Goal: Information Seeking & Learning: Find specific fact

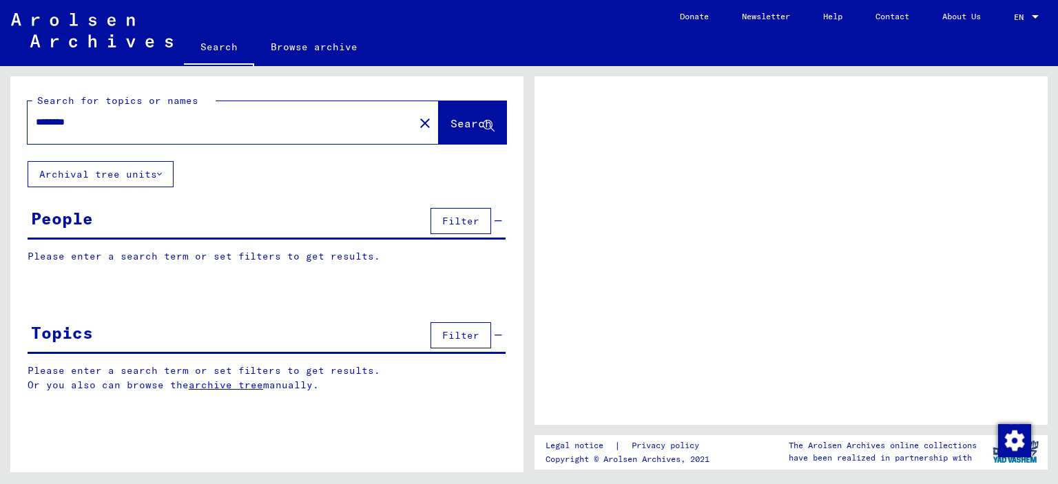
drag, startPoint x: 83, startPoint y: 127, endPoint x: 0, endPoint y: 96, distance: 88.3
click at [0, 112] on div "Search for topics or names ******** close Search Archival tree units People Fil…" at bounding box center [264, 269] width 529 height 407
click at [439, 110] on button "Search" at bounding box center [473, 122] width 68 height 43
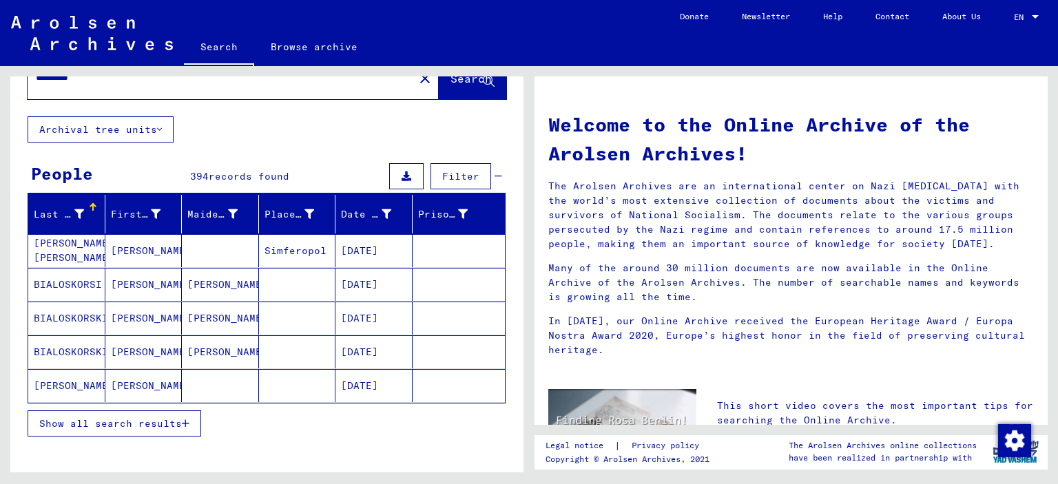
scroll to position [69, 0]
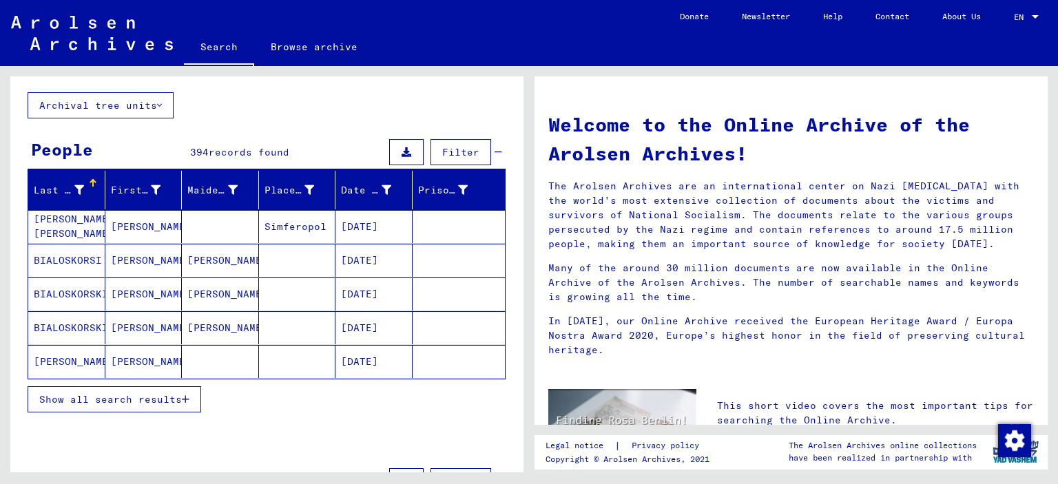
click at [145, 405] on button "Show all search results" at bounding box center [115, 400] width 174 height 26
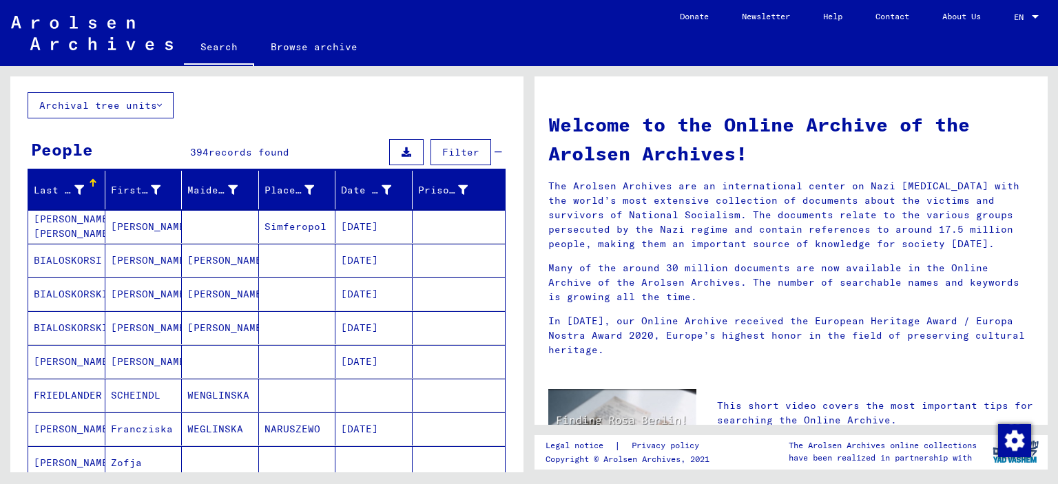
scroll to position [0, 0]
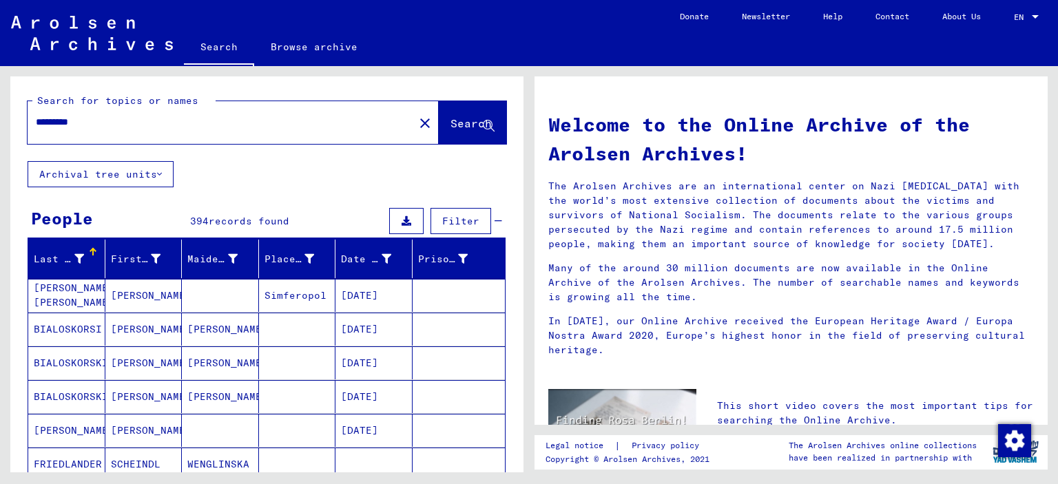
click at [161, 122] on input "*********" at bounding box center [217, 122] width 362 height 14
type input "**********"
click at [451, 121] on span "Search" at bounding box center [471, 123] width 41 height 14
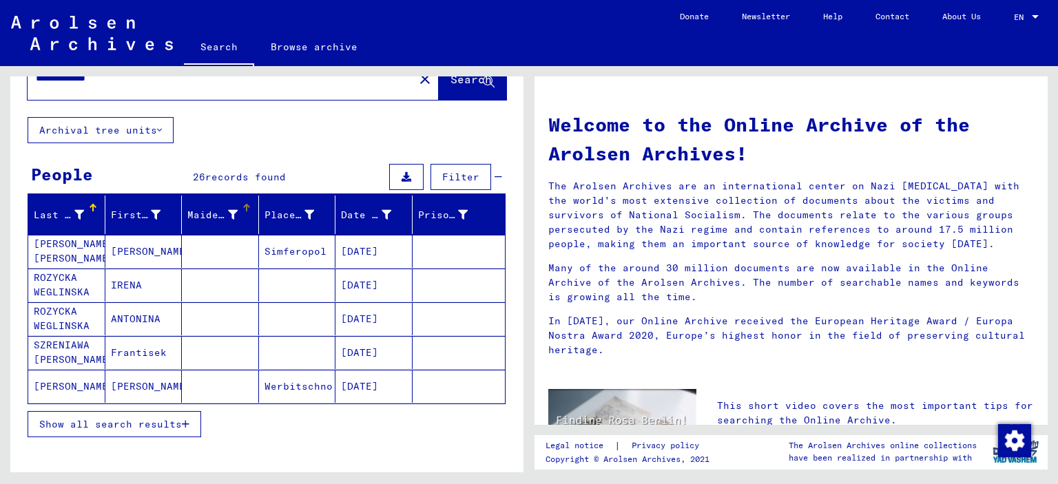
scroll to position [69, 0]
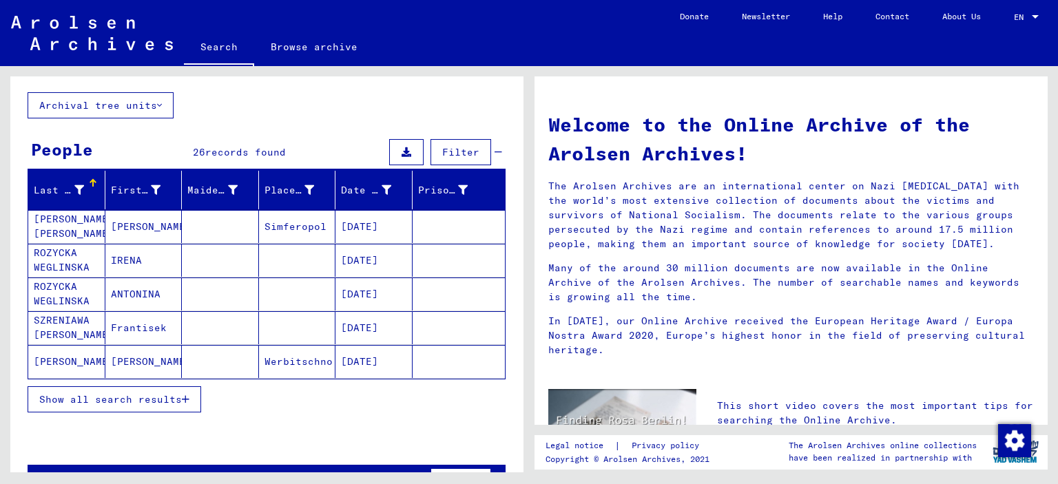
click at [152, 398] on span "Show all search results" at bounding box center [110, 399] width 143 height 12
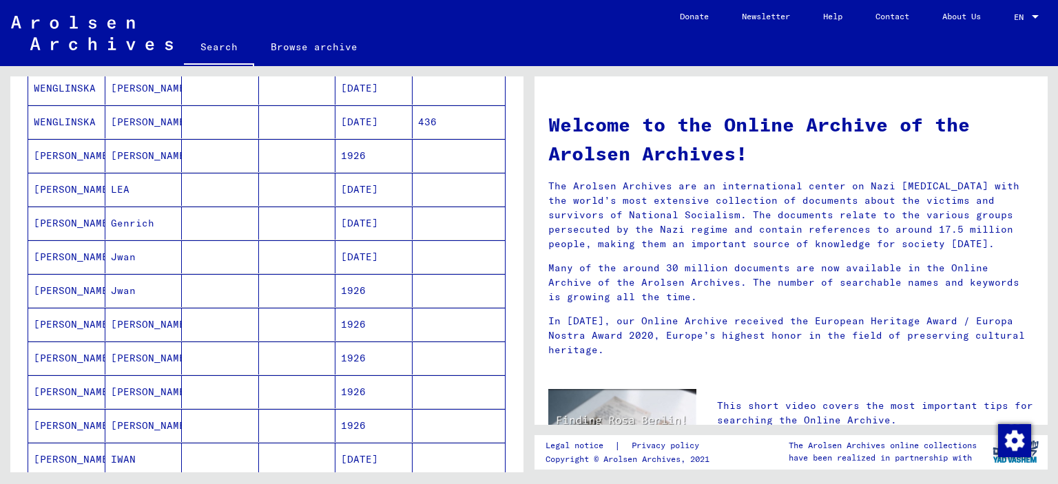
scroll to position [689, 0]
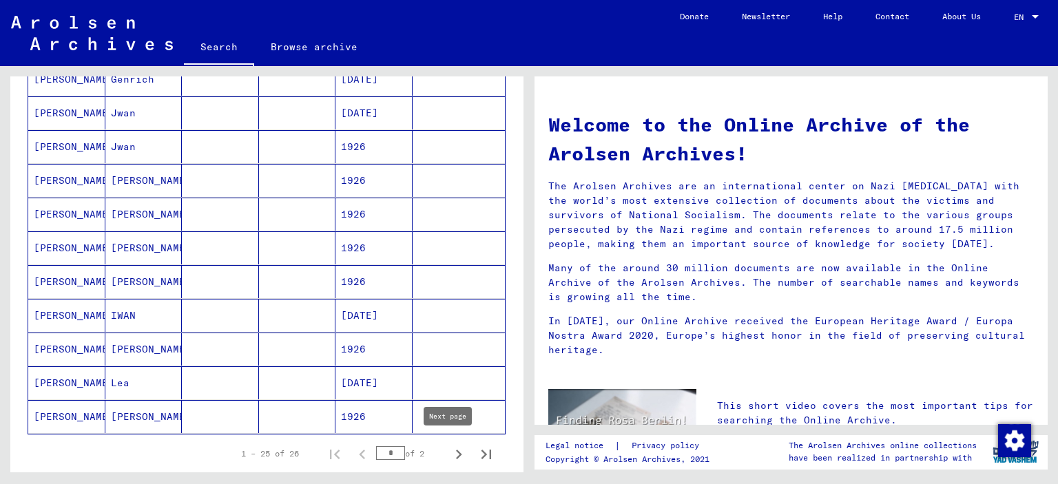
click at [456, 450] on icon "Next page" at bounding box center [459, 455] width 6 height 10
type input "*"
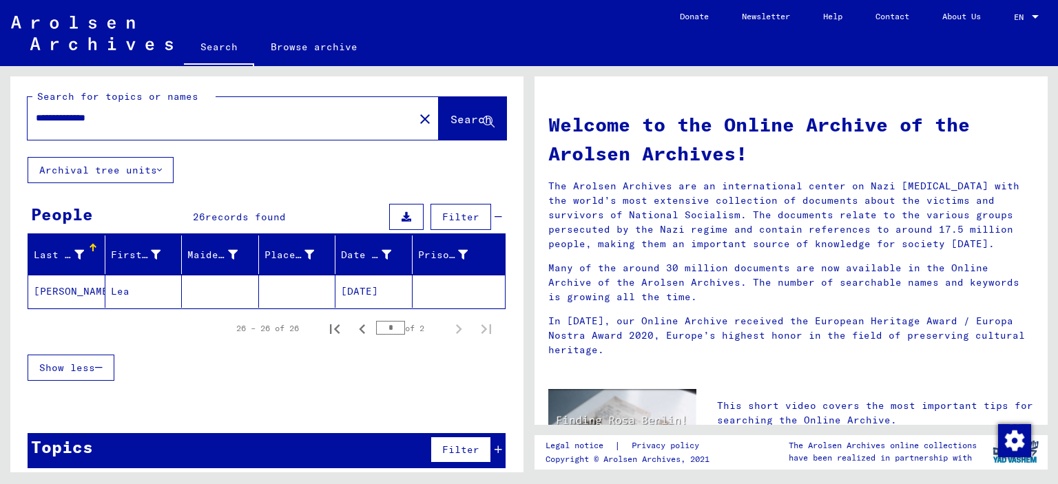
scroll to position [0, 0]
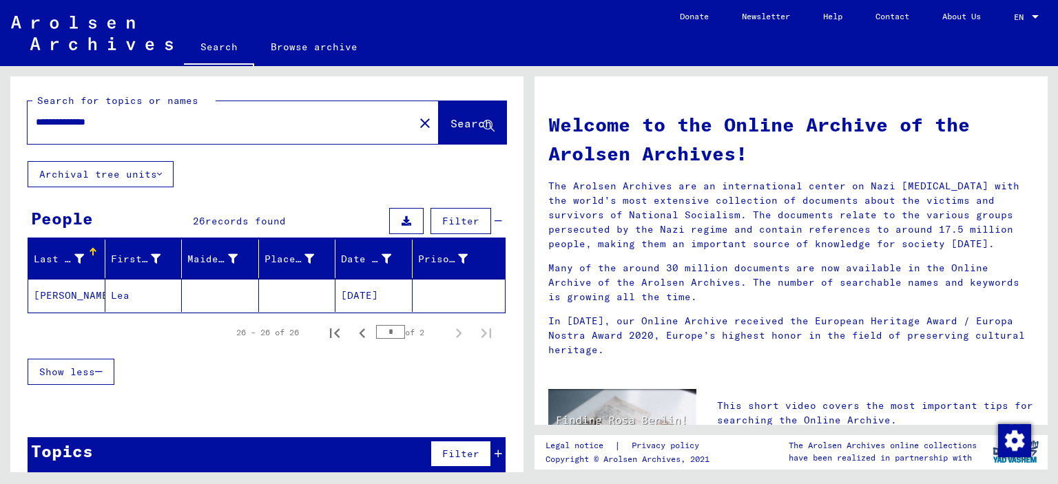
click at [309, 294] on mat-cell at bounding box center [297, 295] width 77 height 33
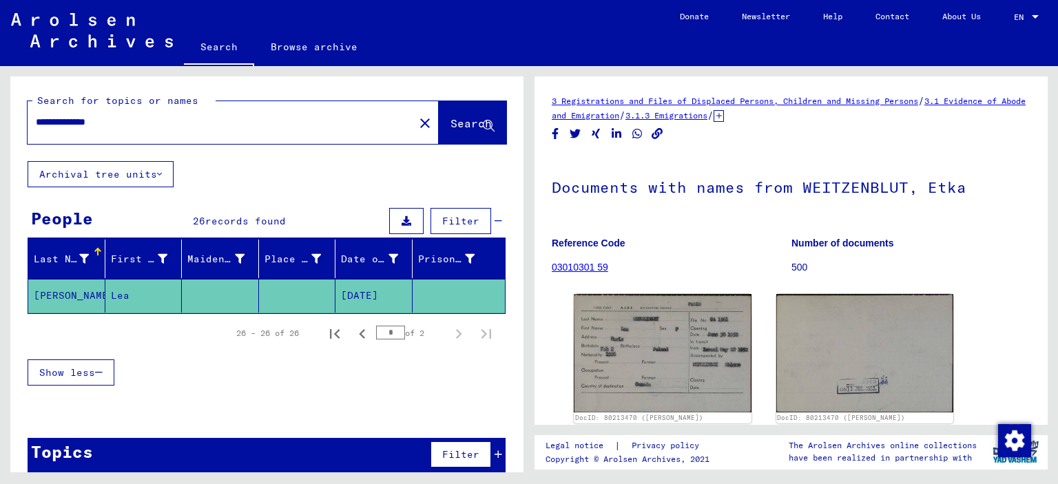
click at [622, 336] on img at bounding box center [663, 353] width 178 height 118
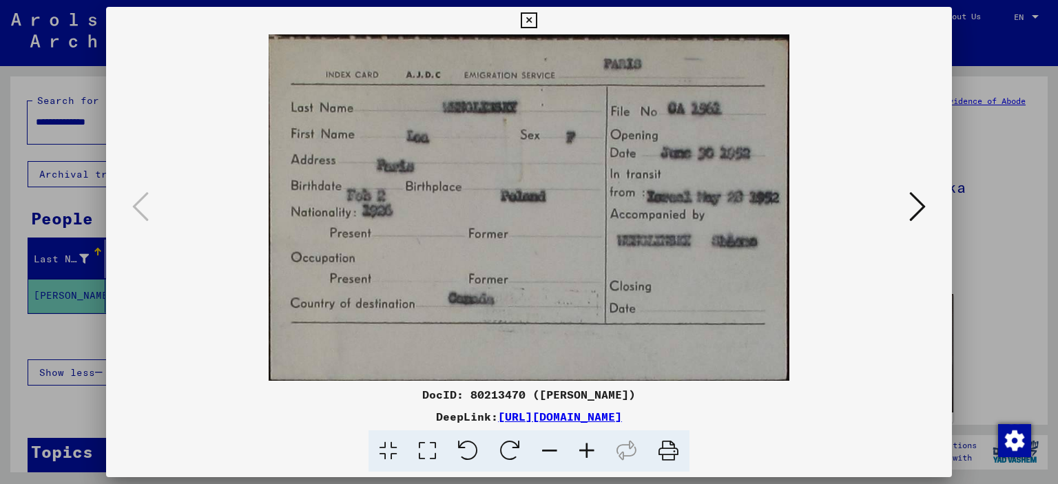
click at [996, 276] on div at bounding box center [529, 242] width 1058 height 484
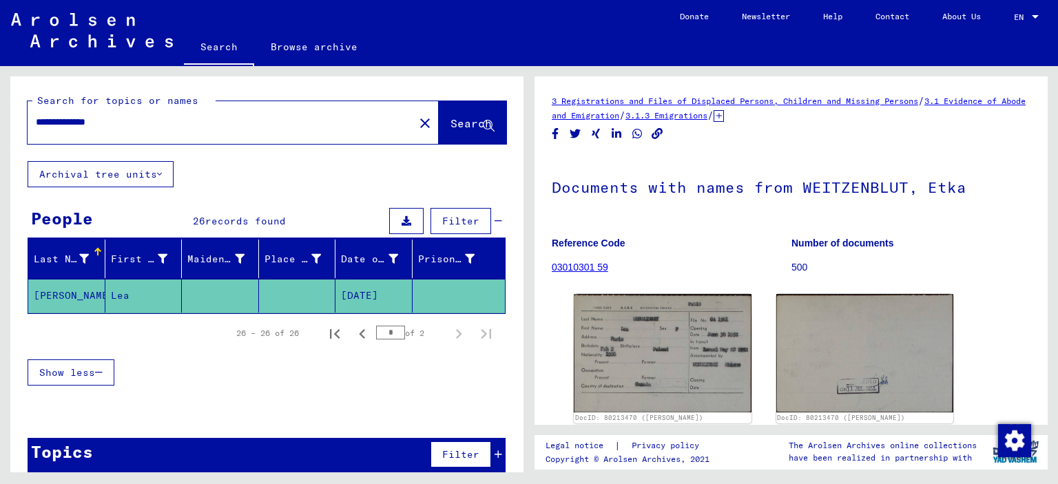
drag, startPoint x: 96, startPoint y: 125, endPoint x: 159, endPoint y: 128, distance: 62.8
click at [159, 128] on input "**********" at bounding box center [221, 122] width 370 height 14
type input "**********"
click at [439, 112] on button "Search" at bounding box center [473, 122] width 68 height 43
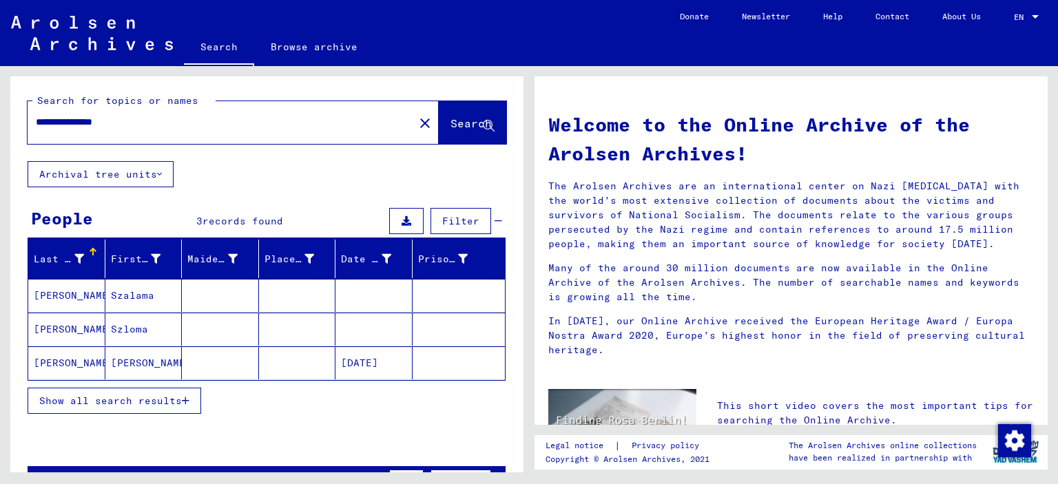
click at [138, 399] on span "Show all search results" at bounding box center [110, 401] width 143 height 12
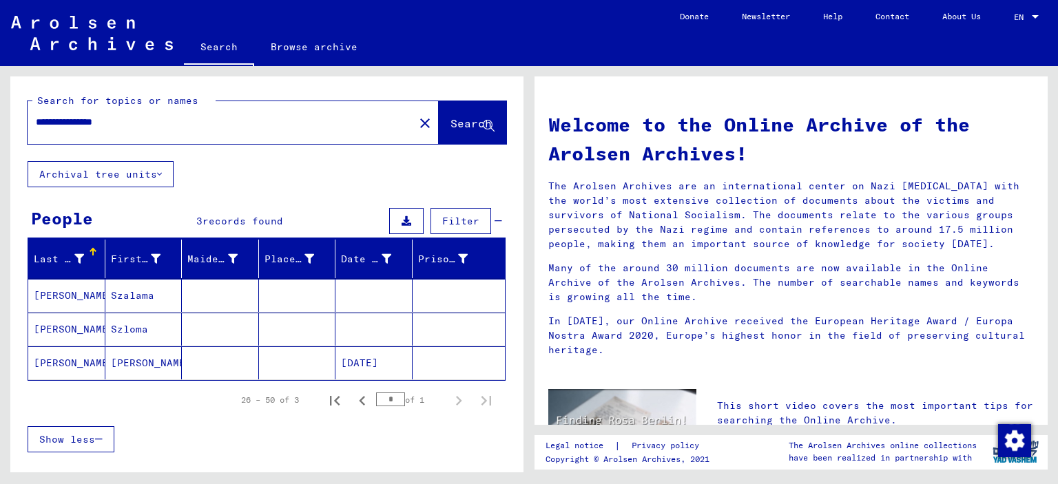
click at [294, 367] on mat-cell at bounding box center [297, 363] width 77 height 33
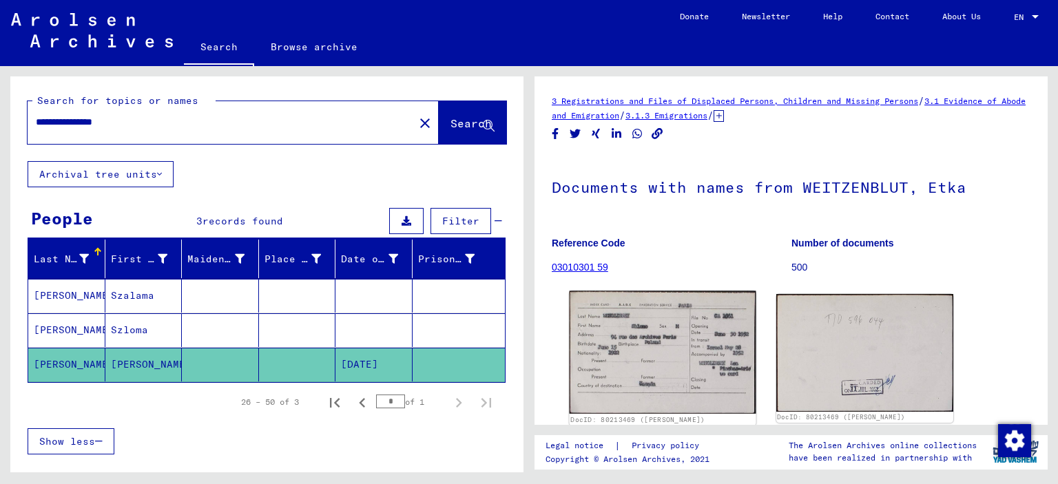
click at [657, 342] on img at bounding box center [663, 352] width 186 height 123
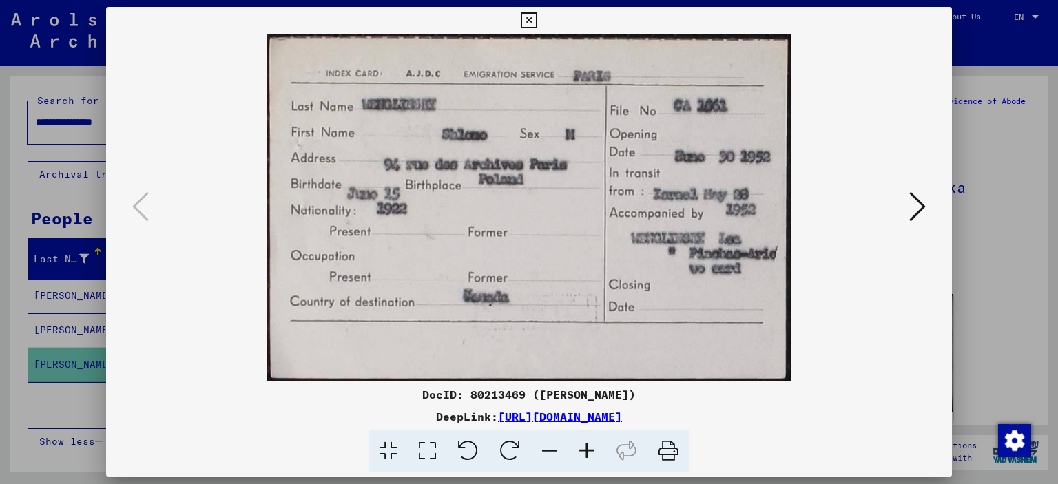
click at [920, 209] on icon at bounding box center [918, 206] width 17 height 33
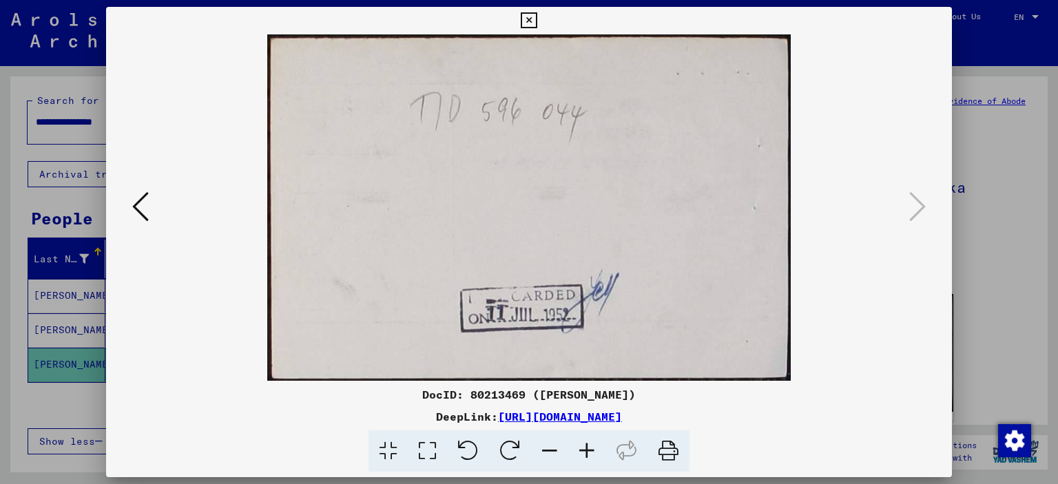
click at [1001, 223] on div at bounding box center [529, 242] width 1058 height 484
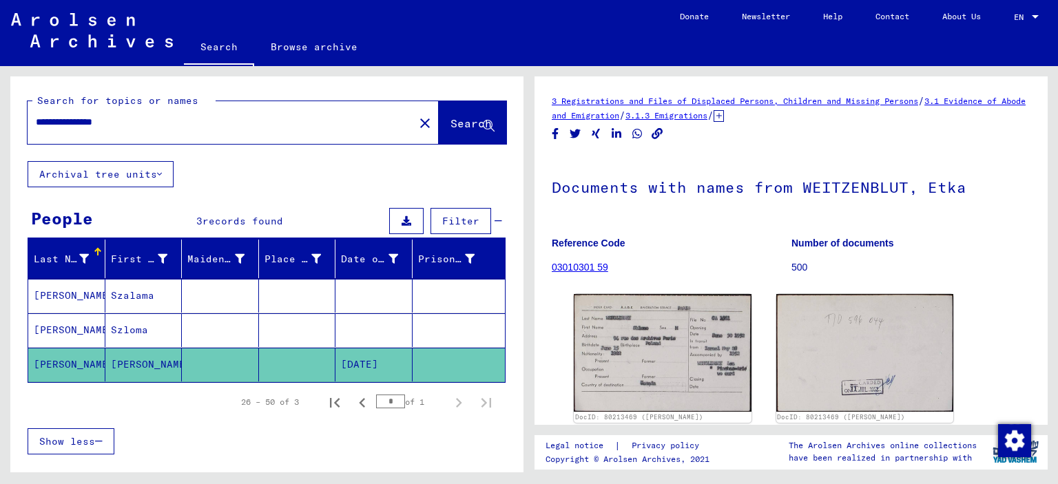
click at [359, 325] on mat-cell at bounding box center [374, 331] width 77 height 34
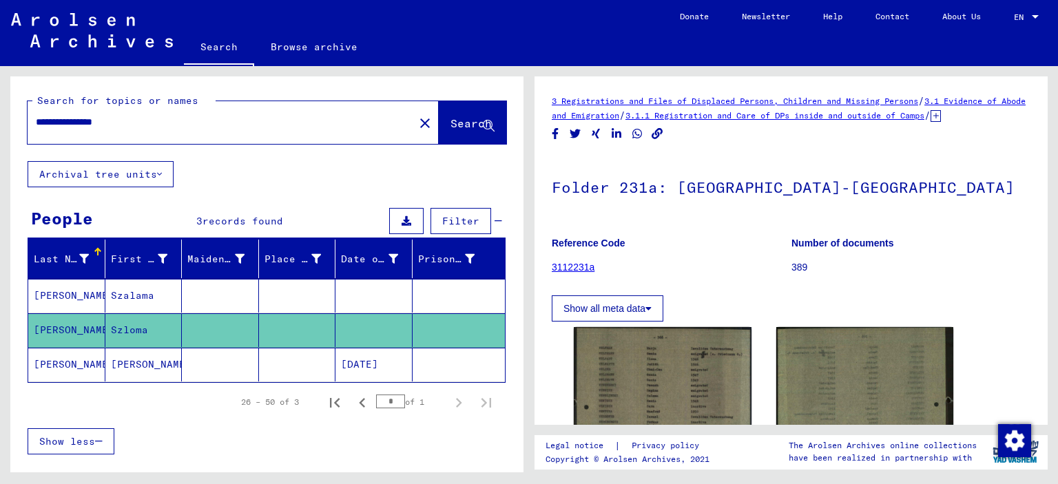
scroll to position [69, 0]
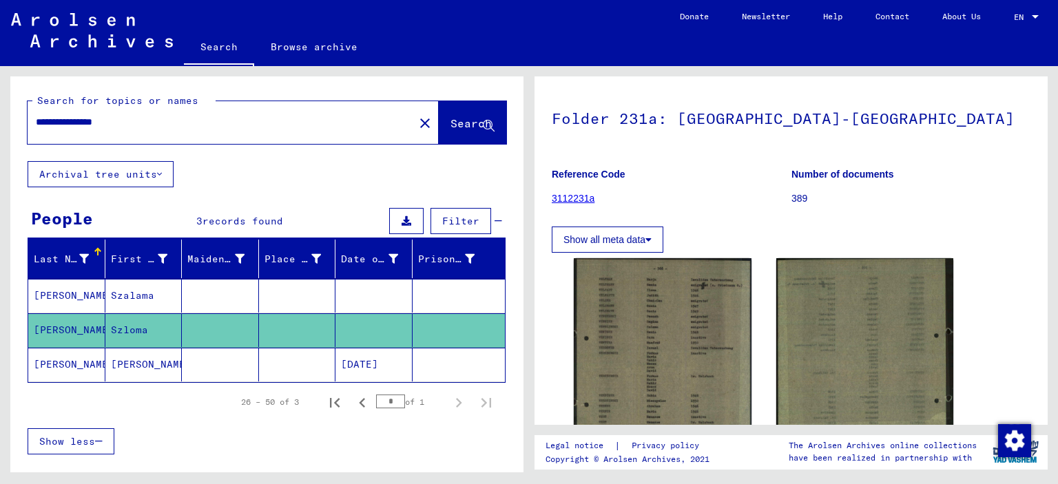
click at [353, 289] on mat-cell at bounding box center [374, 296] width 77 height 34
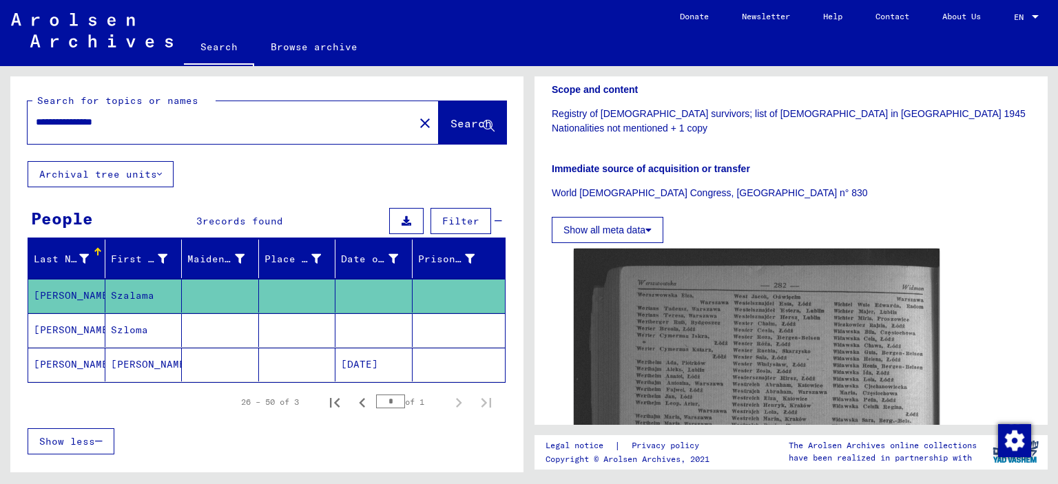
scroll to position [276, 0]
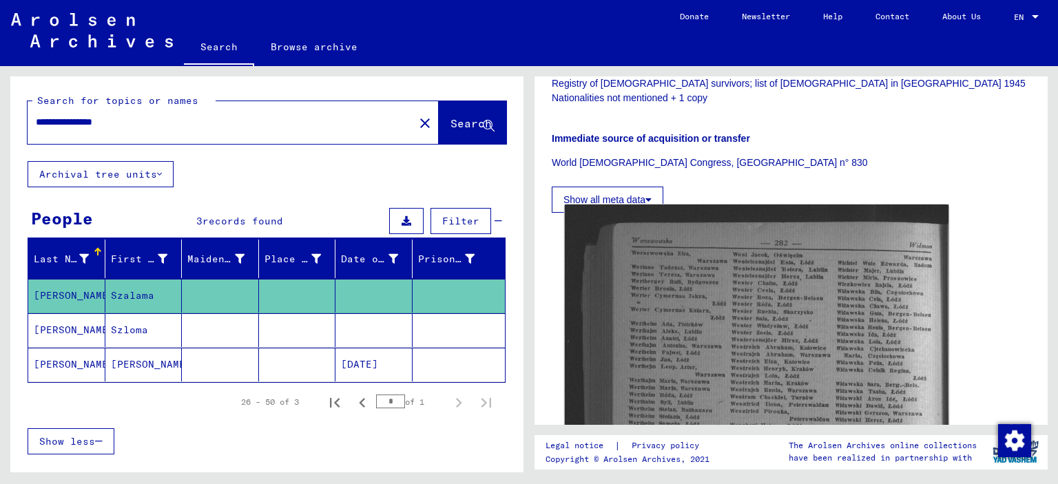
click at [695, 300] on img at bounding box center [757, 488] width 385 height 567
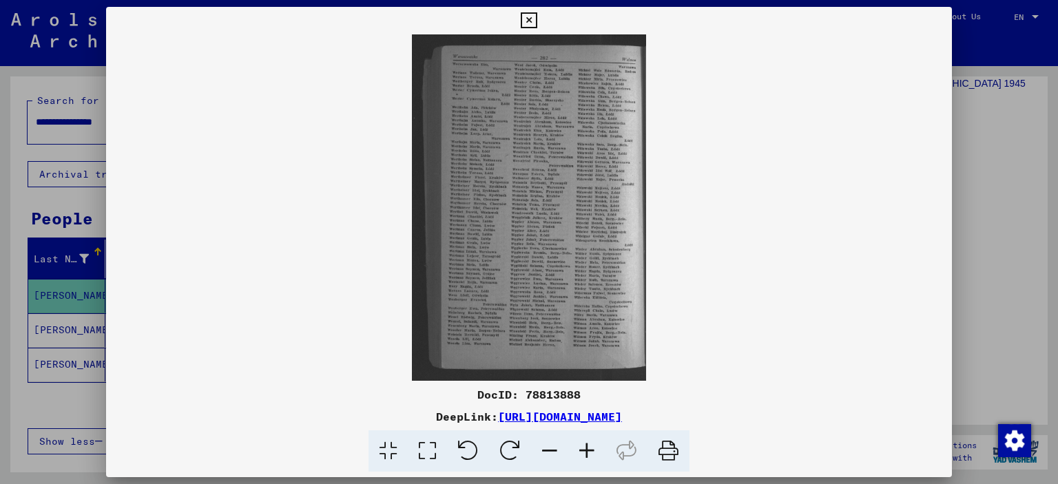
click at [590, 457] on icon at bounding box center [587, 452] width 37 height 42
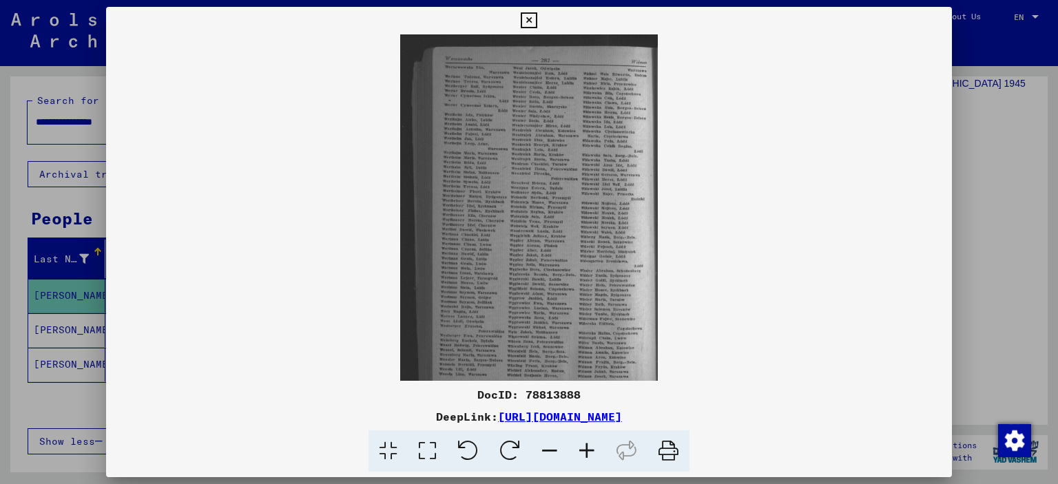
click at [590, 457] on icon at bounding box center [587, 452] width 37 height 42
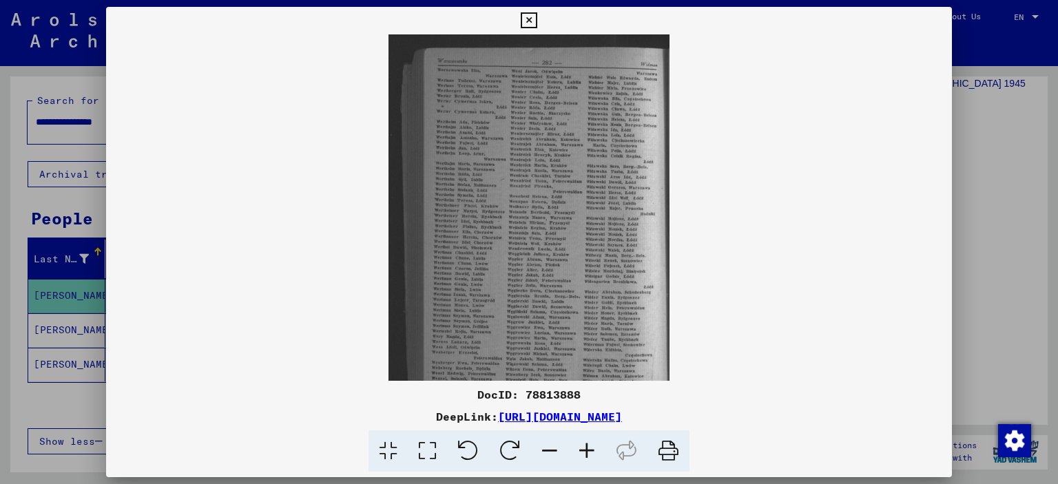
click at [590, 457] on icon at bounding box center [587, 452] width 37 height 42
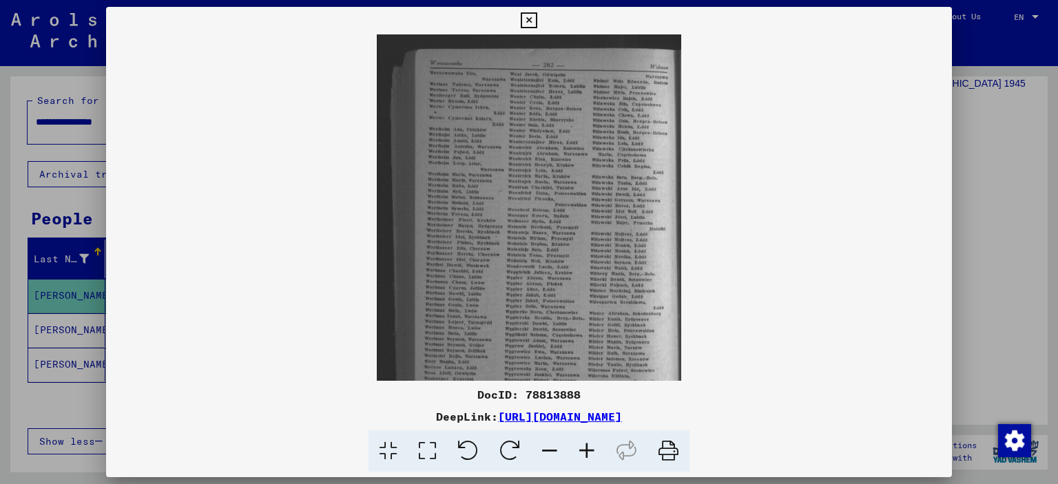
click at [590, 457] on icon at bounding box center [587, 452] width 37 height 42
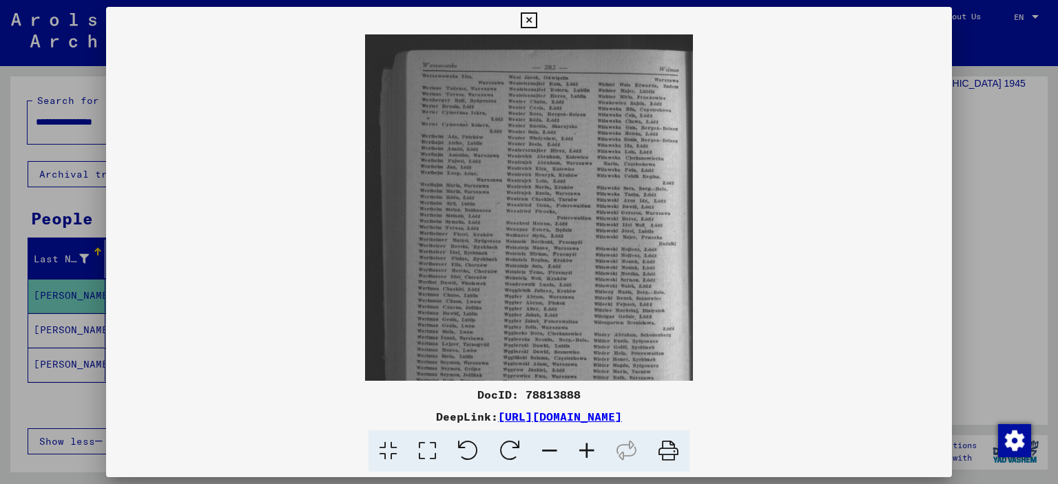
click at [590, 457] on icon at bounding box center [587, 452] width 37 height 42
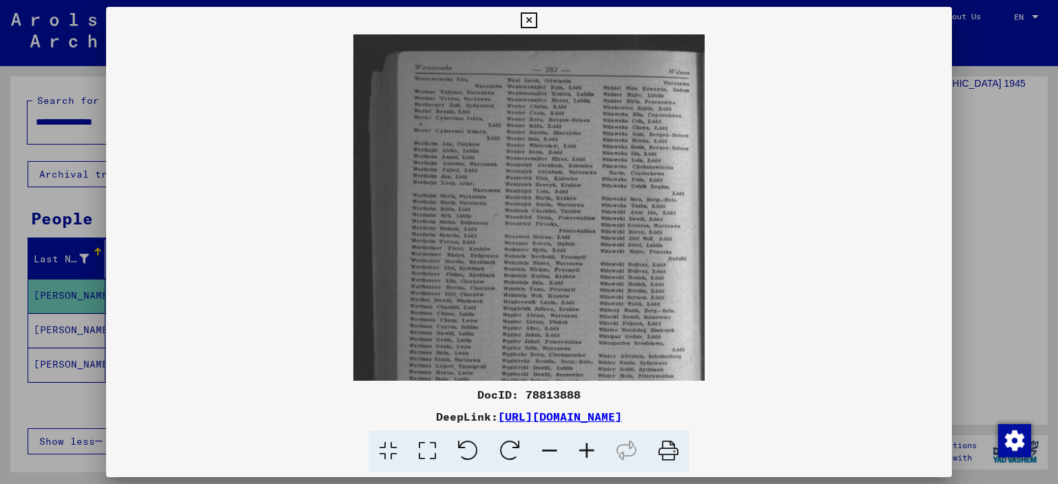
click at [590, 457] on icon at bounding box center [587, 452] width 37 height 42
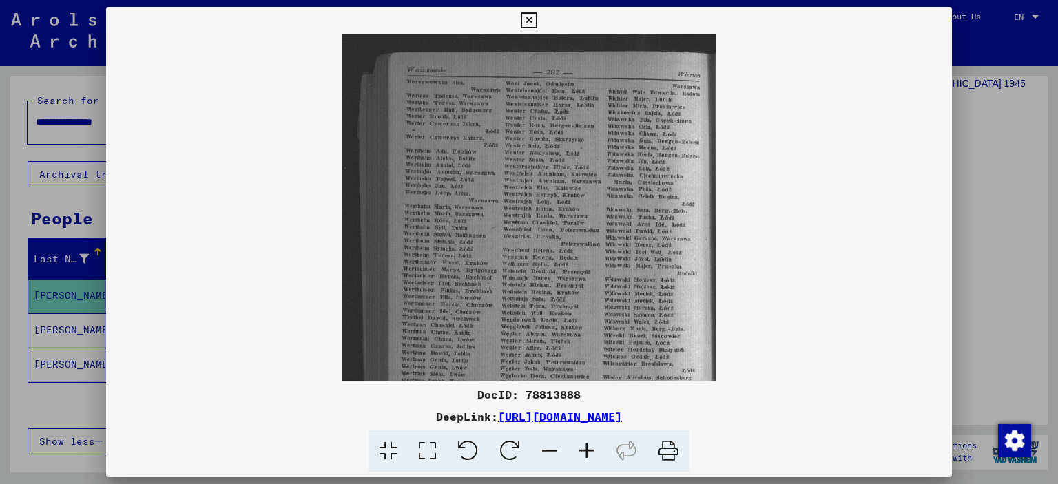
click at [590, 457] on icon at bounding box center [587, 452] width 37 height 42
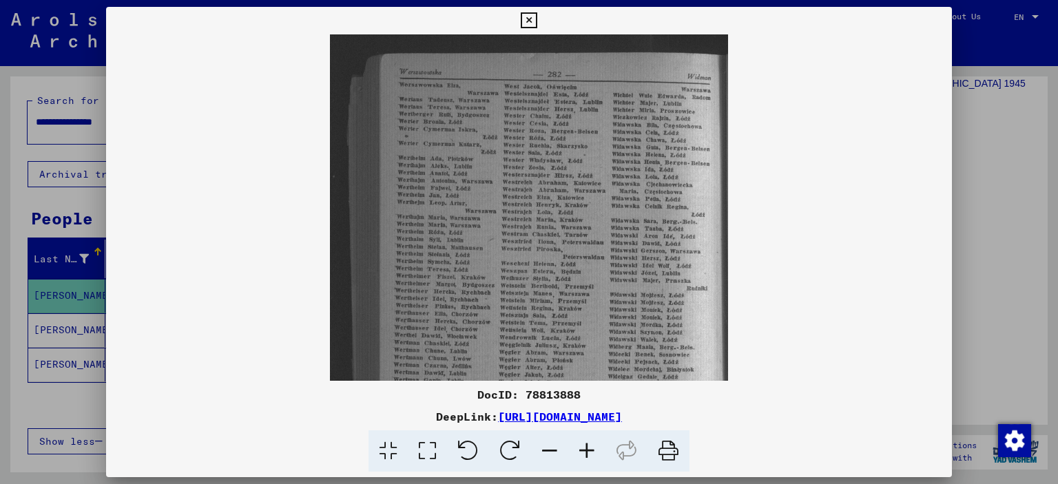
click at [590, 457] on icon at bounding box center [587, 452] width 37 height 42
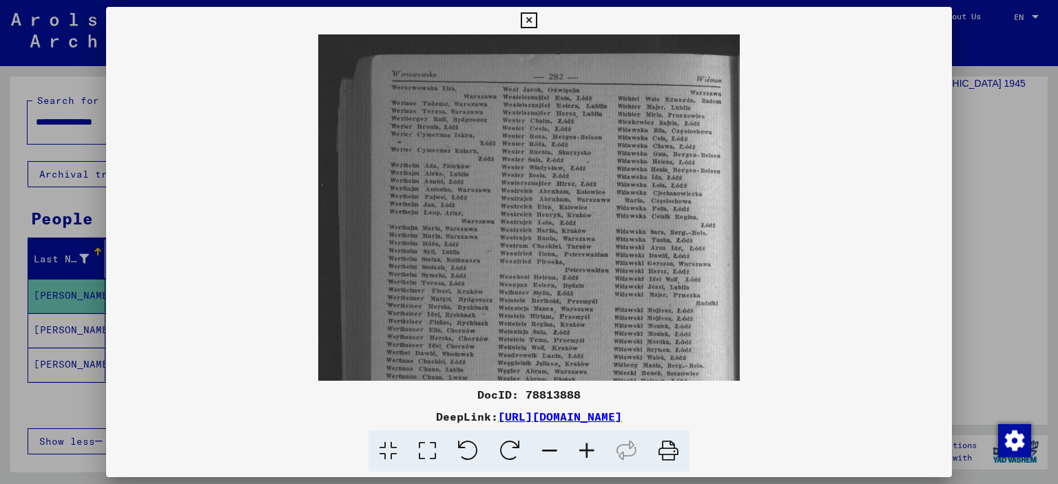
click at [590, 457] on icon at bounding box center [587, 452] width 37 height 42
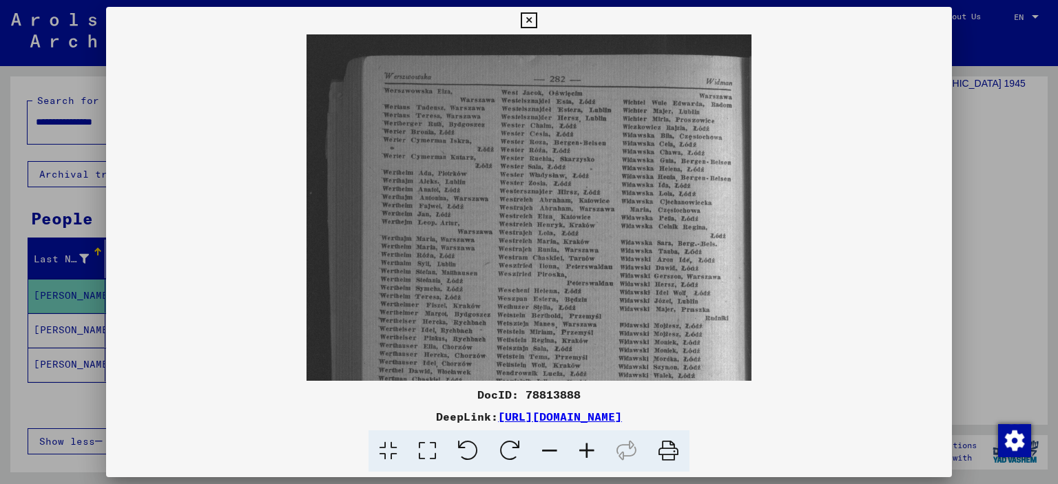
click at [590, 457] on icon at bounding box center [587, 452] width 37 height 42
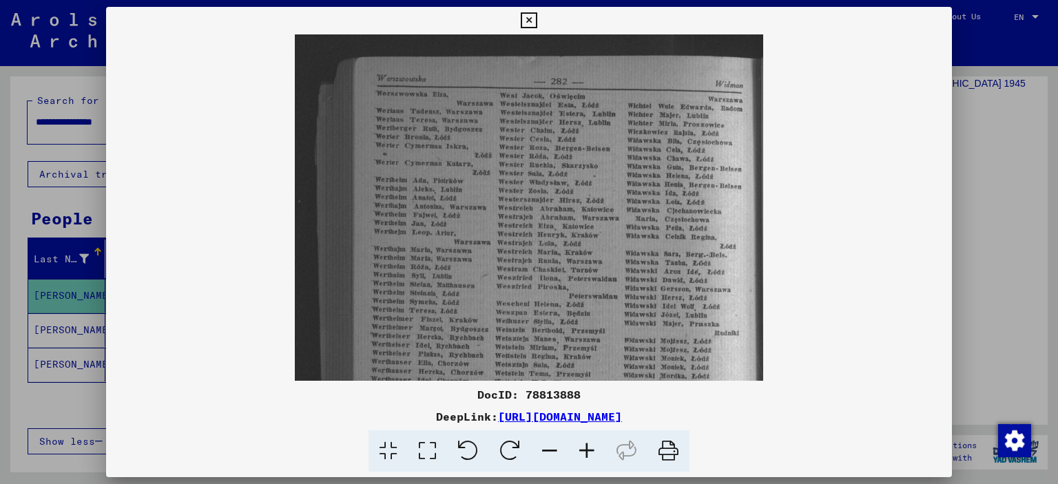
click at [590, 457] on icon at bounding box center [587, 452] width 37 height 42
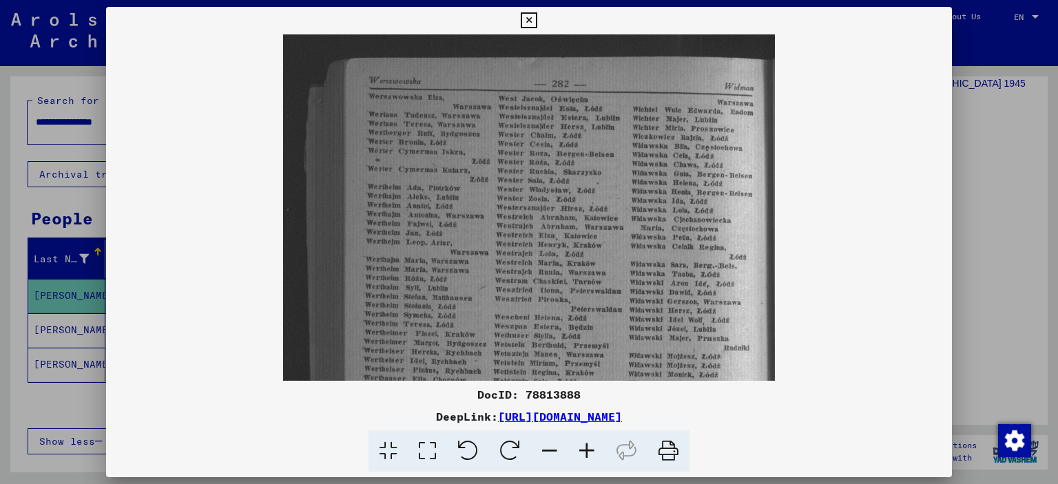
click at [590, 457] on icon at bounding box center [587, 452] width 37 height 42
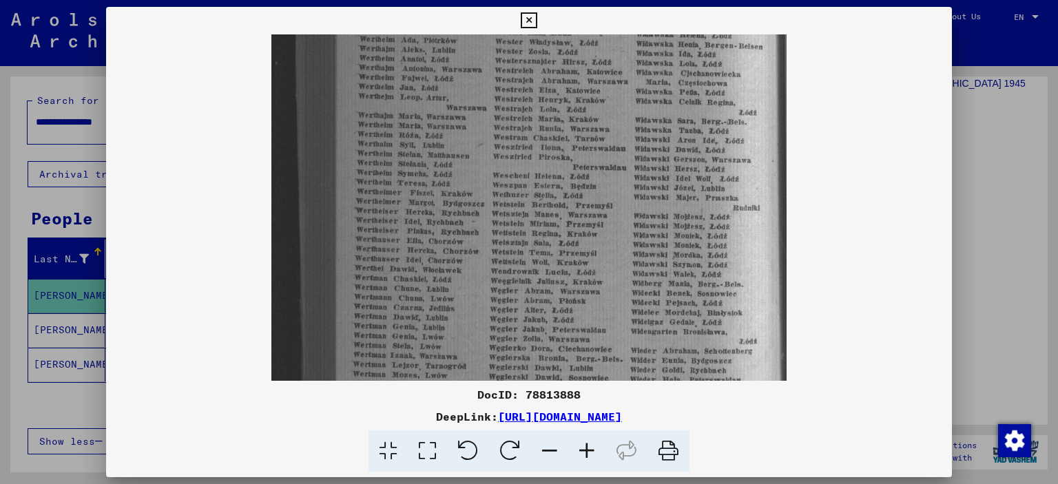
scroll to position [160, 0]
drag, startPoint x: 437, startPoint y: 314, endPoint x: 443, endPoint y: 156, distance: 157.2
click at [443, 156] on img at bounding box center [529, 255] width 515 height 760
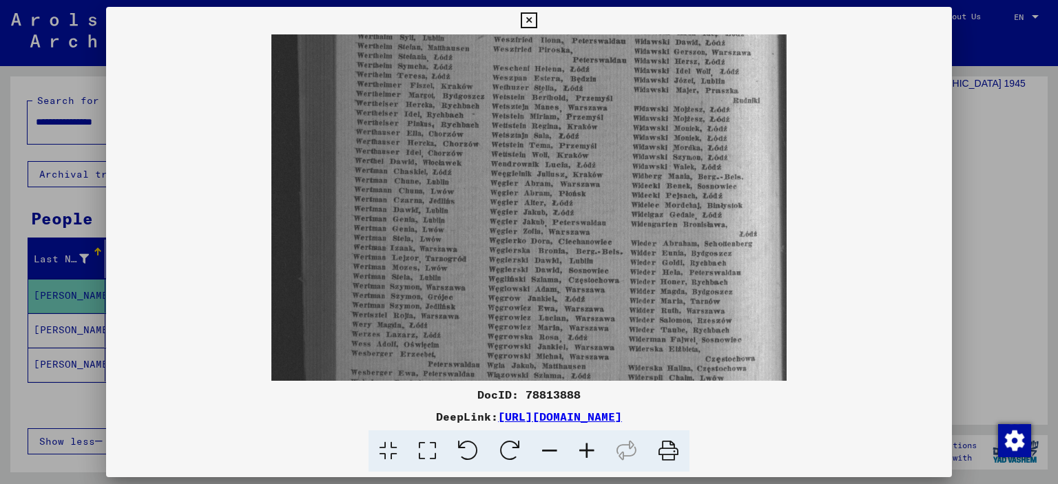
drag, startPoint x: 444, startPoint y: 229, endPoint x: 447, endPoint y: 114, distance: 115.1
click at [447, 115] on img at bounding box center [529, 152] width 515 height 760
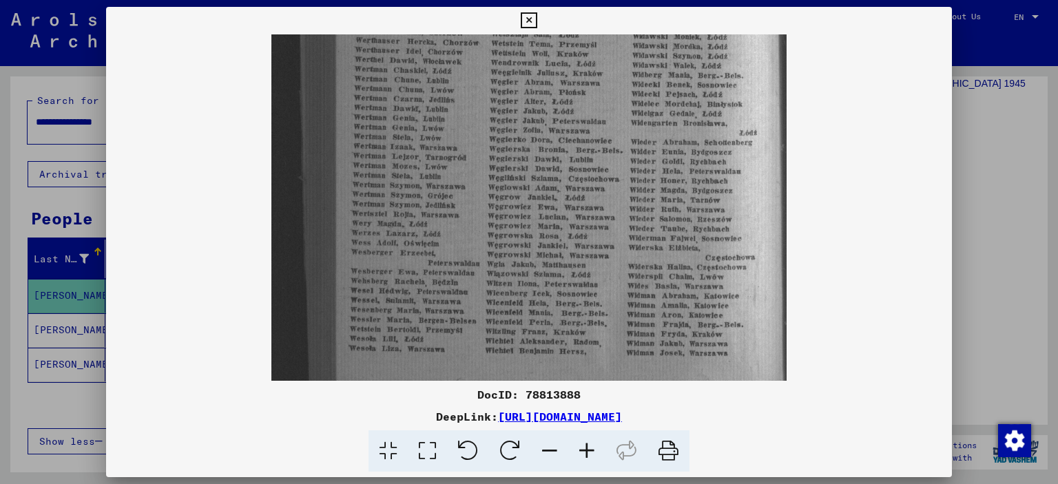
drag, startPoint x: 438, startPoint y: 272, endPoint x: 447, endPoint y: 181, distance: 92.0
click at [447, 181] on img at bounding box center [529, 51] width 515 height 760
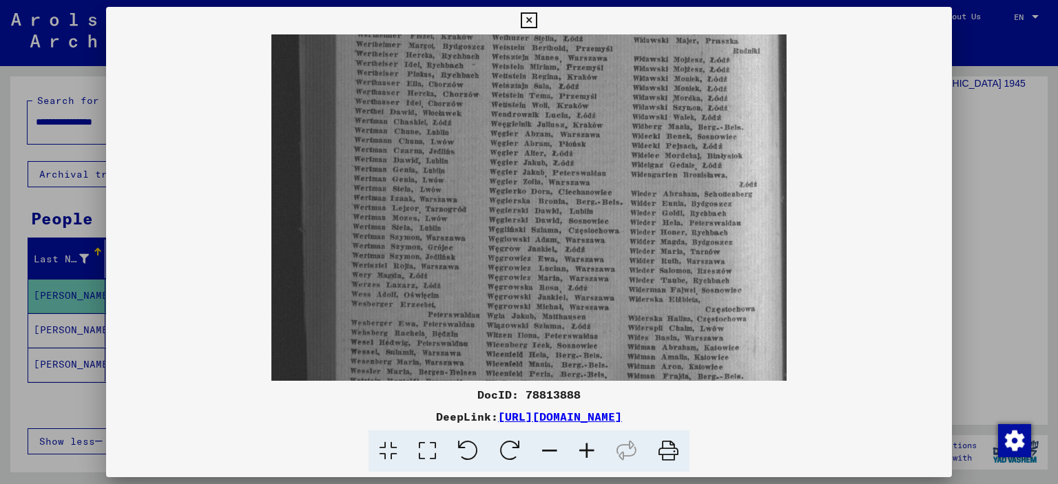
scroll to position [307, 0]
drag, startPoint x: 431, startPoint y: 198, endPoint x: 427, endPoint y: 261, distance: 62.8
click at [427, 261] on img at bounding box center [529, 107] width 515 height 760
click at [1003, 214] on div at bounding box center [529, 242] width 1058 height 484
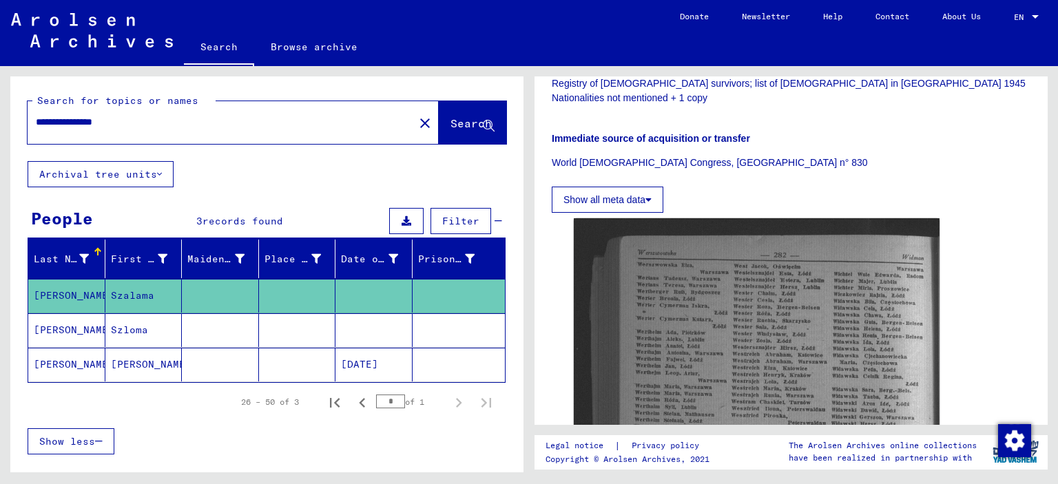
click at [301, 367] on mat-cell at bounding box center [297, 365] width 77 height 34
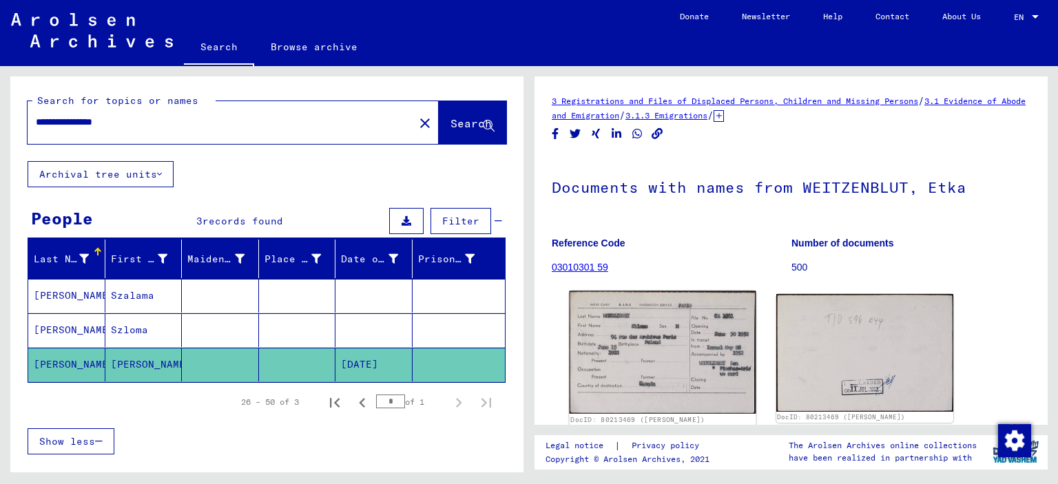
click at [620, 330] on img at bounding box center [663, 352] width 186 height 123
